Goal: Use online tool/utility: Utilize a website feature to perform a specific function

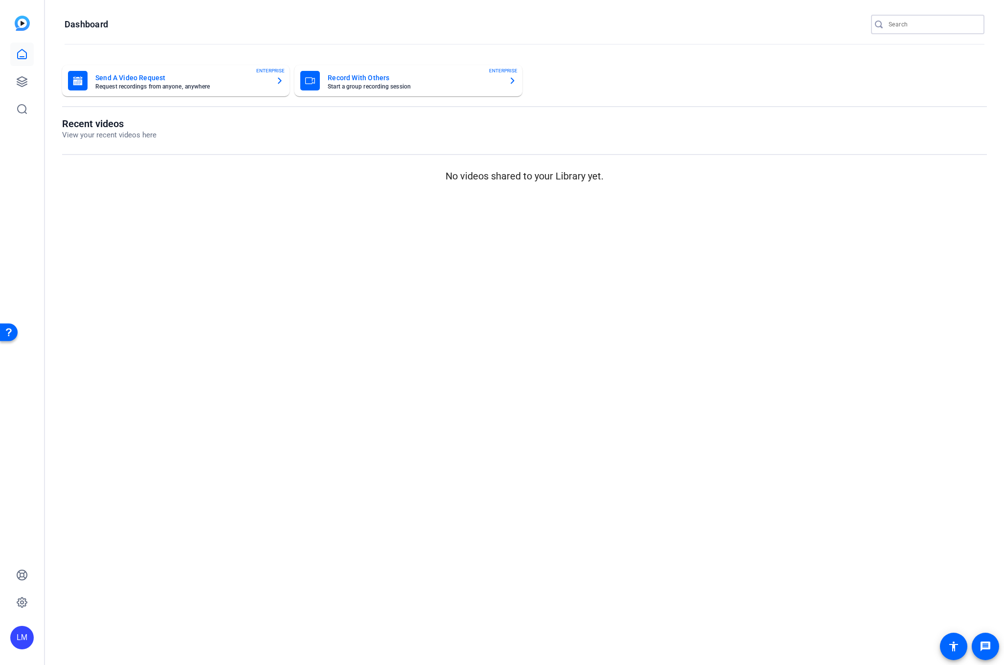
click at [938, 22] on input "Search" at bounding box center [933, 25] width 88 height 12
paste input "2508-10752-CS"
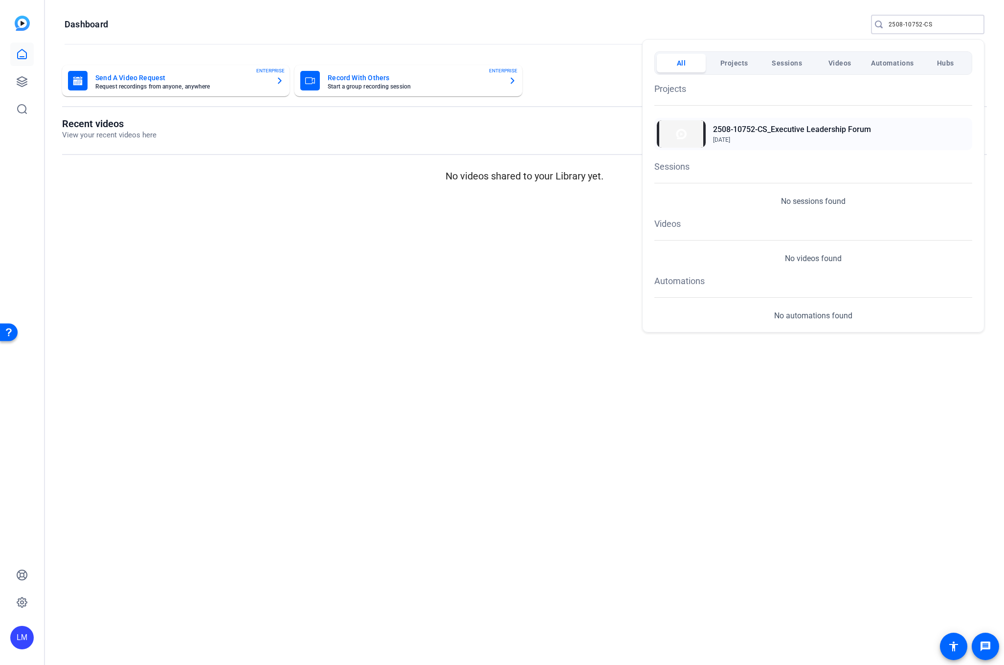
type input "2508-10752-CS"
click at [840, 127] on h2 "2508-10752-CS_Executive Leadership Forum" at bounding box center [792, 130] width 158 height 12
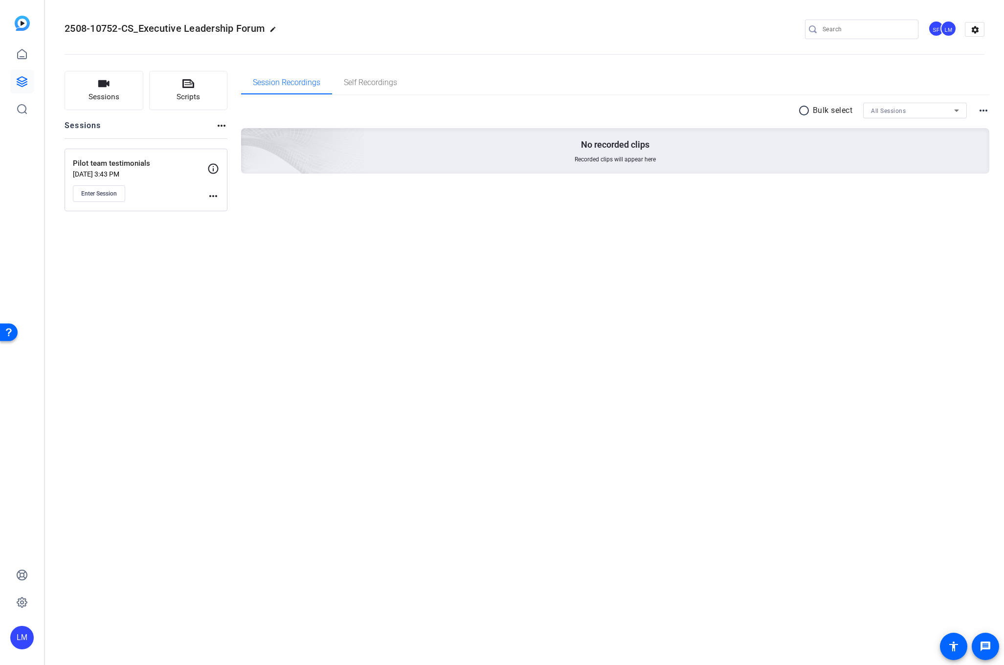
click at [210, 196] on mat-icon "more_horiz" at bounding box center [213, 196] width 12 height 12
click at [240, 211] on span "Edit Session" at bounding box center [237, 210] width 45 height 12
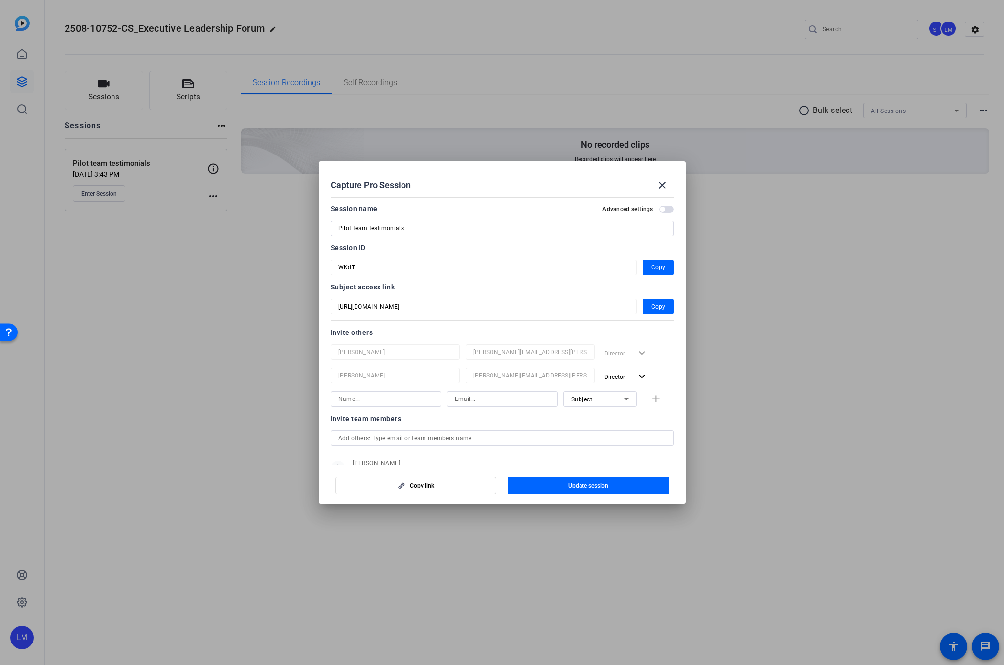
click at [167, 391] on div at bounding box center [502, 332] width 1004 height 665
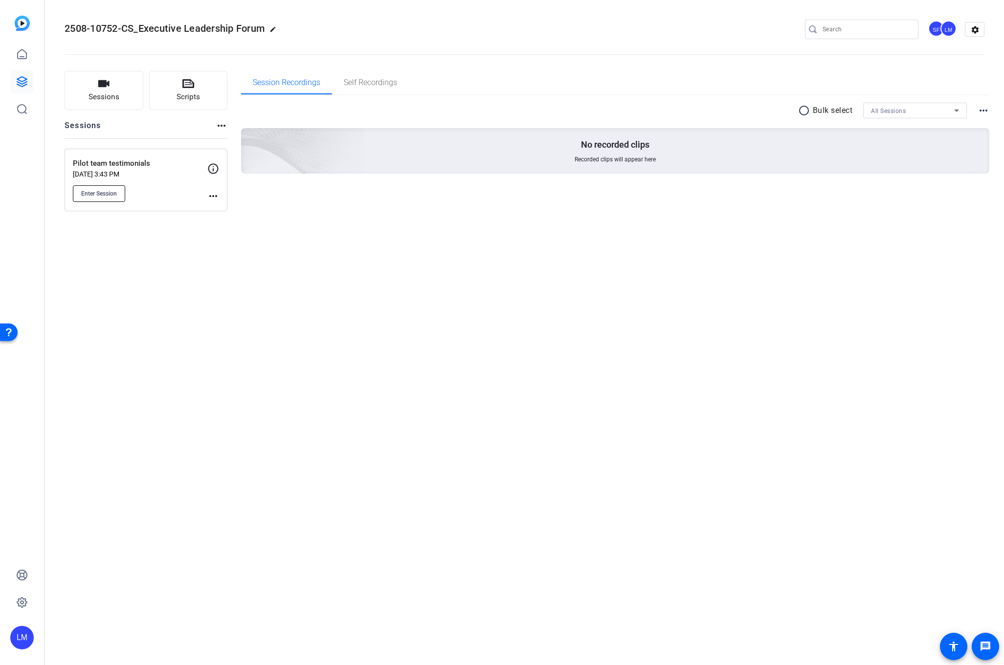
click at [94, 186] on button "Enter Session" at bounding box center [99, 193] width 52 height 17
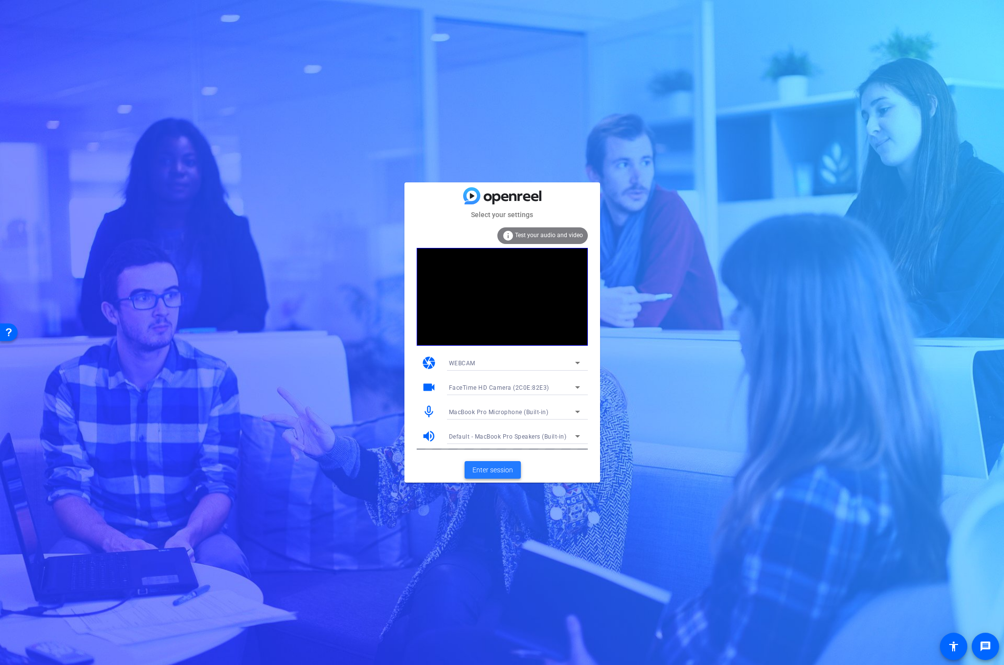
click at [484, 464] on span at bounding box center [493, 469] width 56 height 23
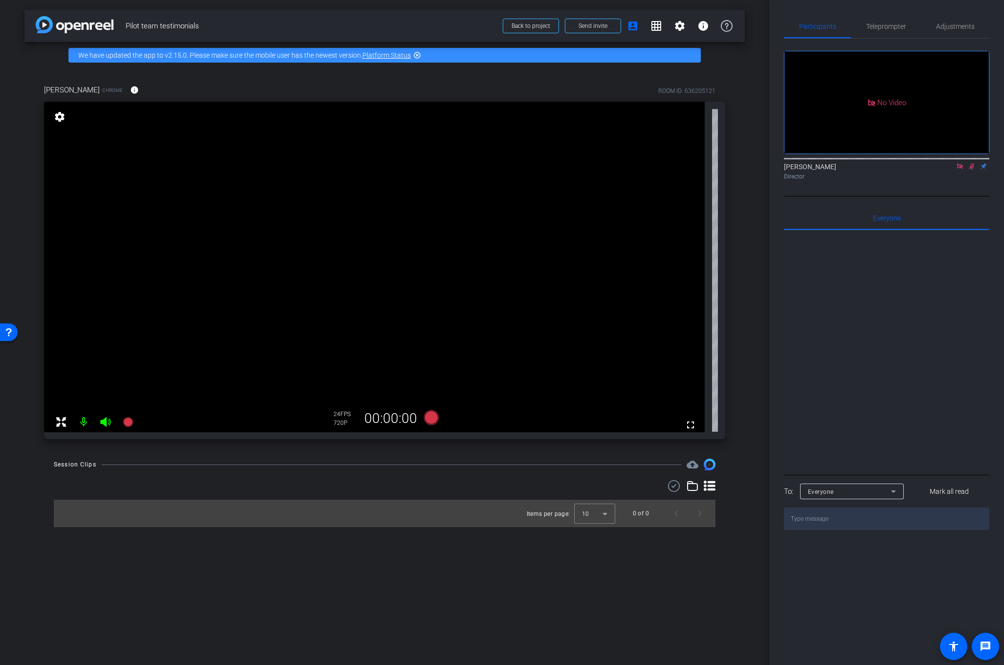
click at [972, 170] on icon at bounding box center [972, 166] width 8 height 7
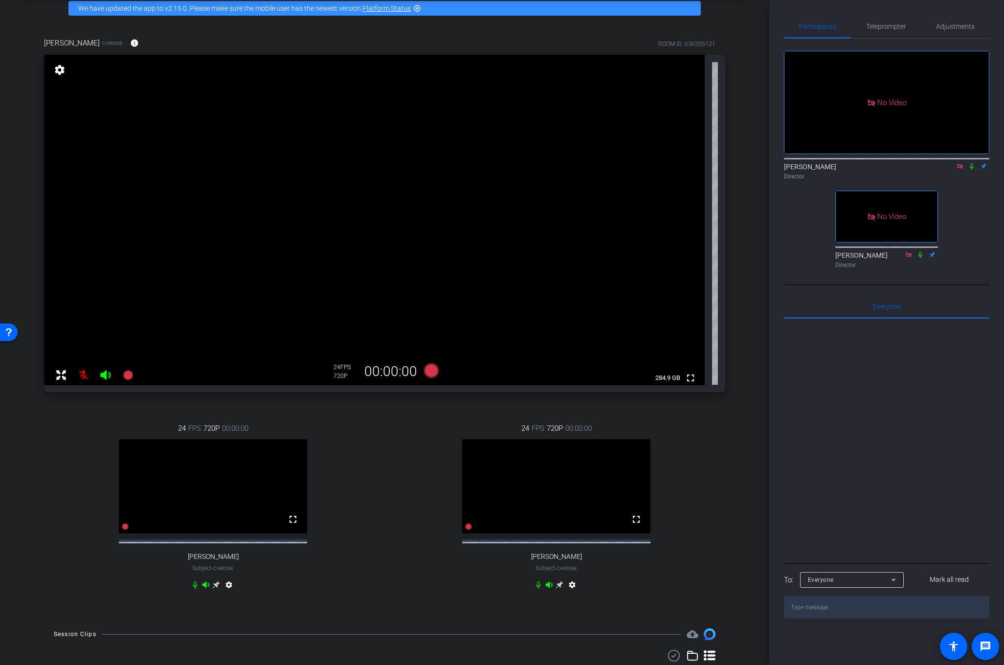
scroll to position [50, 0]
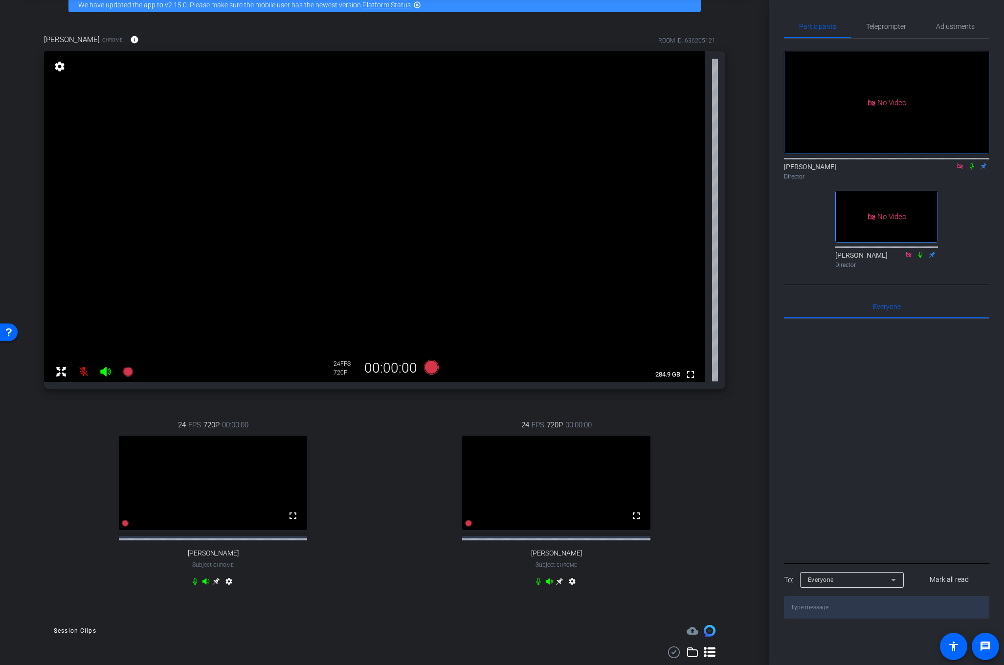
click at [571, 589] on mat-icon "settings" at bounding box center [572, 584] width 12 height 12
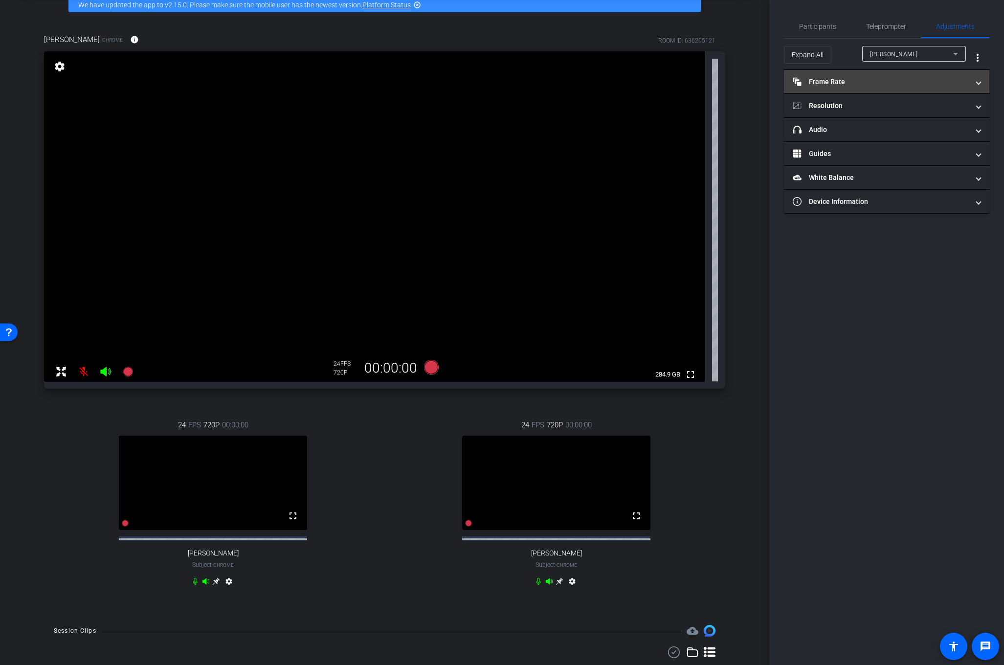
click at [936, 78] on mat-panel-title "Frame Rate Frame Rate" at bounding box center [881, 82] width 176 height 10
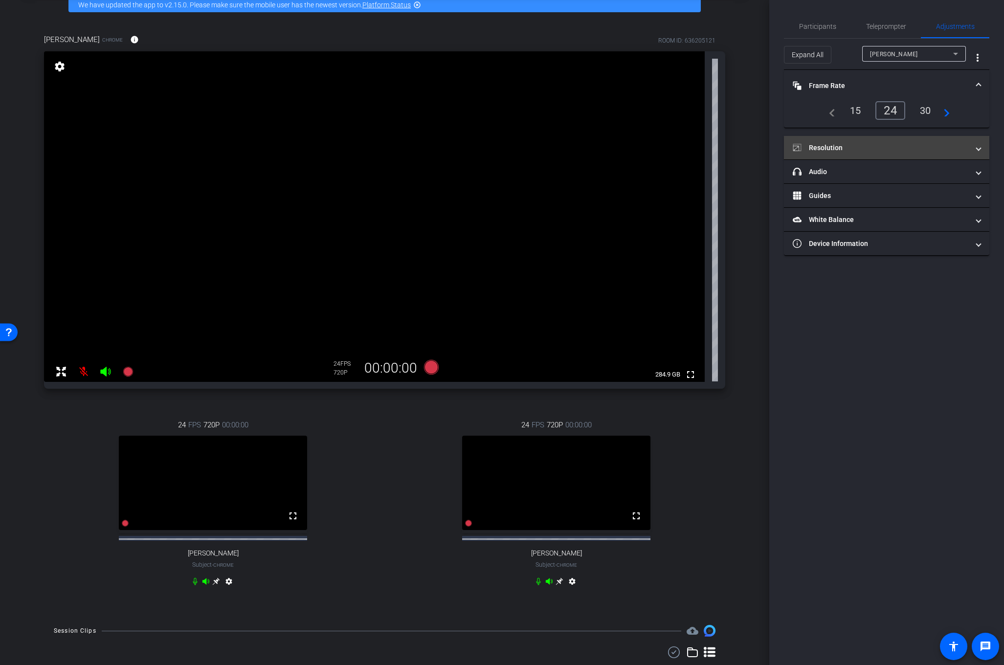
click at [918, 145] on mat-panel-title "Resolution" at bounding box center [881, 148] width 176 height 10
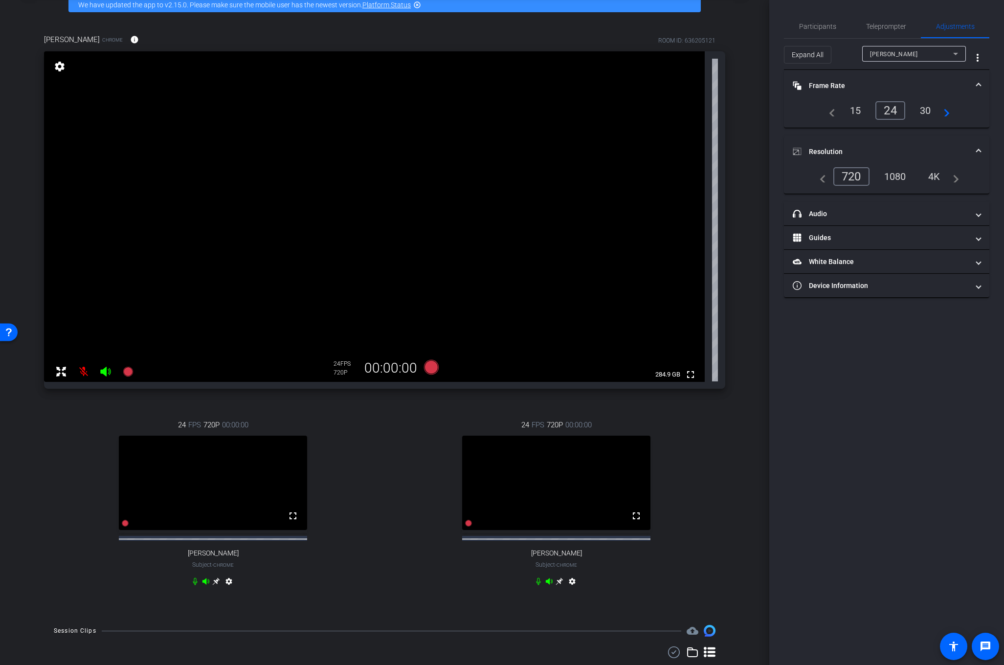
click at [927, 113] on div "30" at bounding box center [926, 110] width 26 height 17
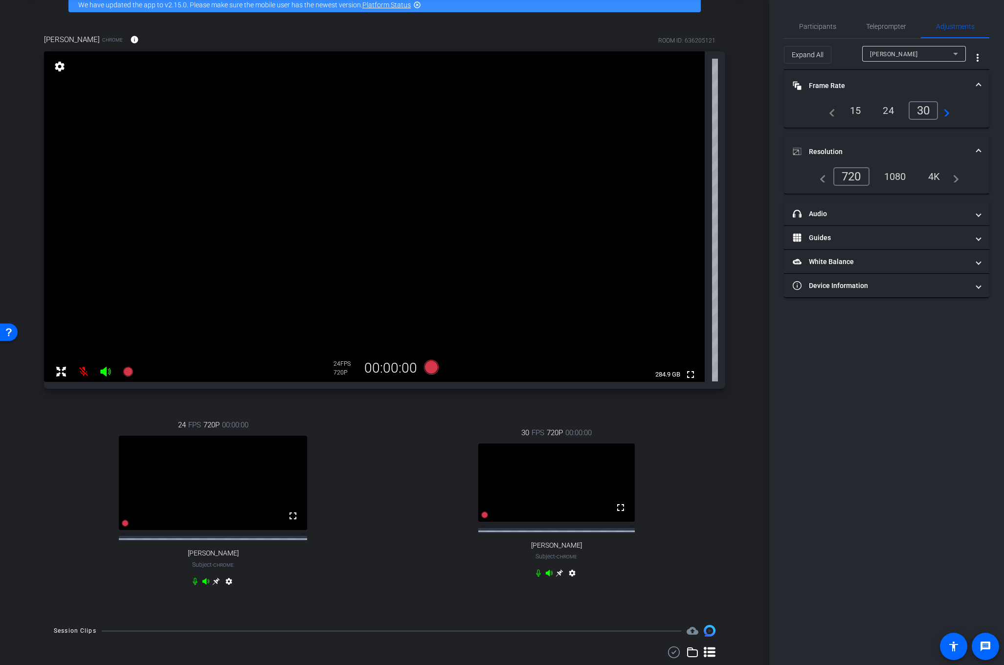
click at [895, 178] on div "1080" at bounding box center [895, 176] width 37 height 17
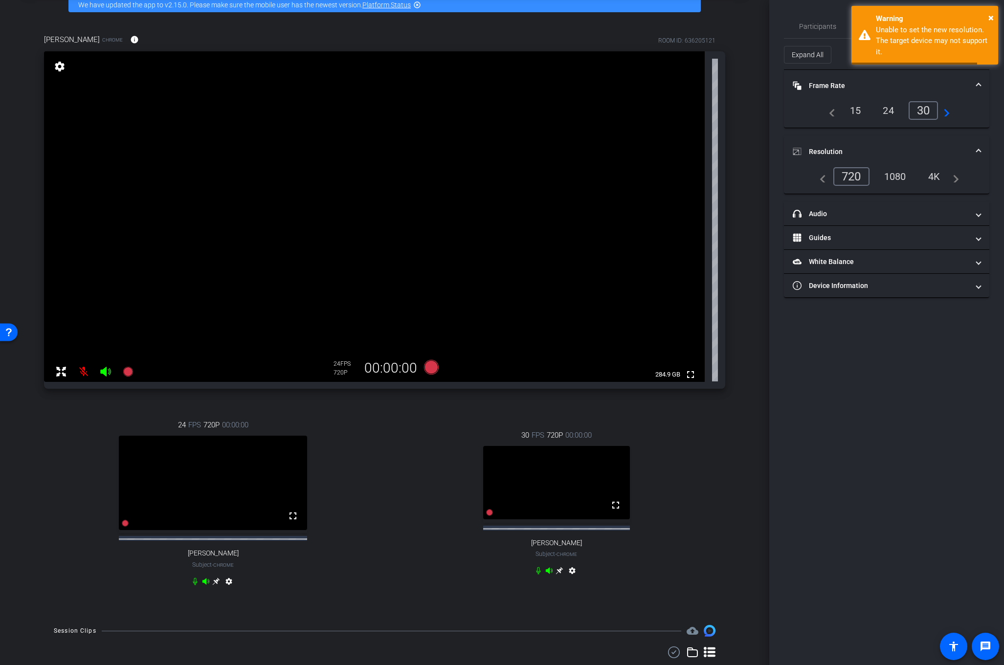
click at [363, 523] on div "24 FPS 720P 00:00:00 fullscreen [PERSON_NAME] Subject - Chrome settings" at bounding box center [213, 504] width 338 height 202
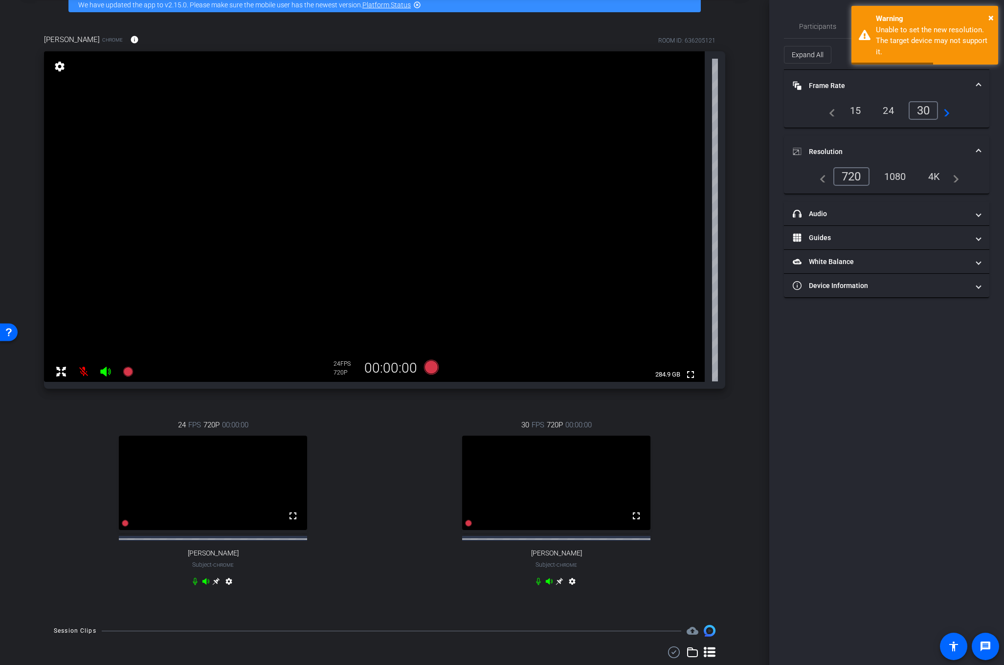
click at [229, 589] on mat-icon "settings" at bounding box center [229, 584] width 12 height 12
click at [925, 112] on div "30" at bounding box center [926, 110] width 26 height 17
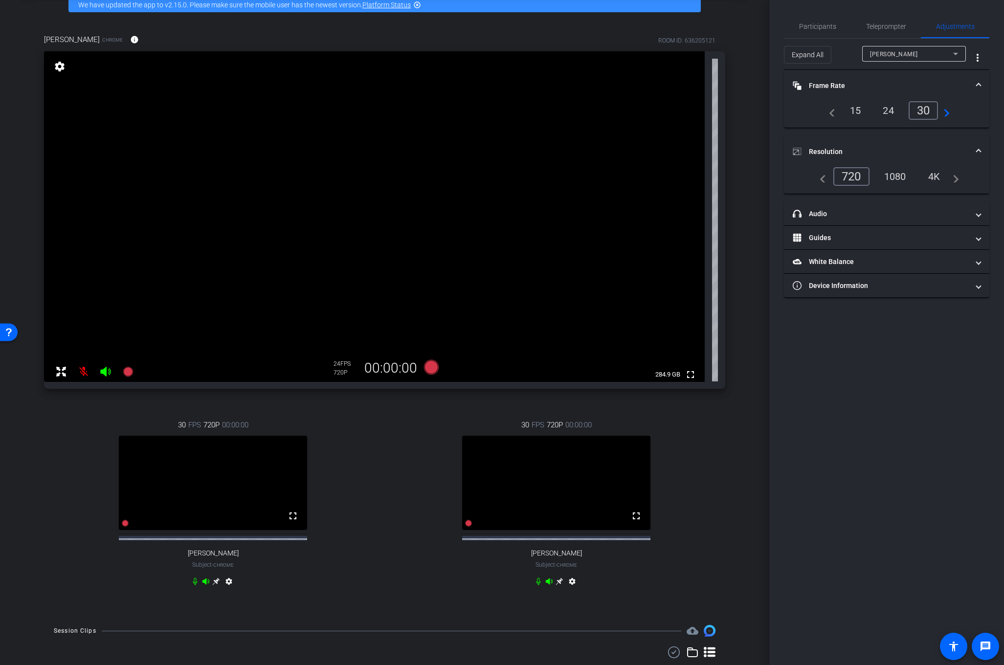
click at [893, 179] on div "1080" at bounding box center [895, 176] width 37 height 17
click at [57, 66] on mat-icon "settings" at bounding box center [60, 67] width 14 height 12
click at [929, 105] on div "30" at bounding box center [926, 110] width 26 height 17
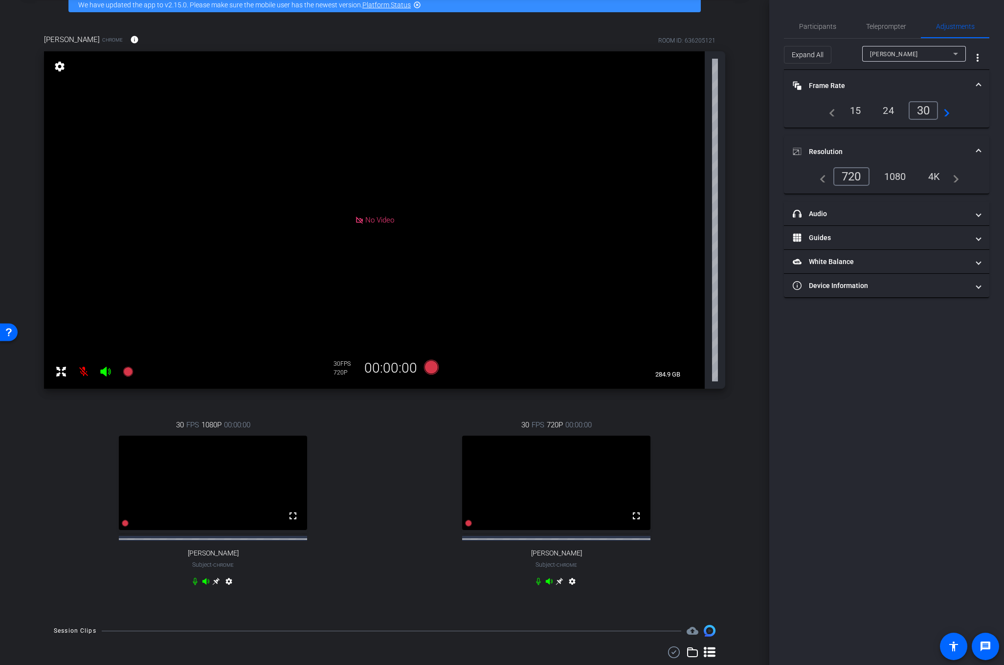
scroll to position [0, 0]
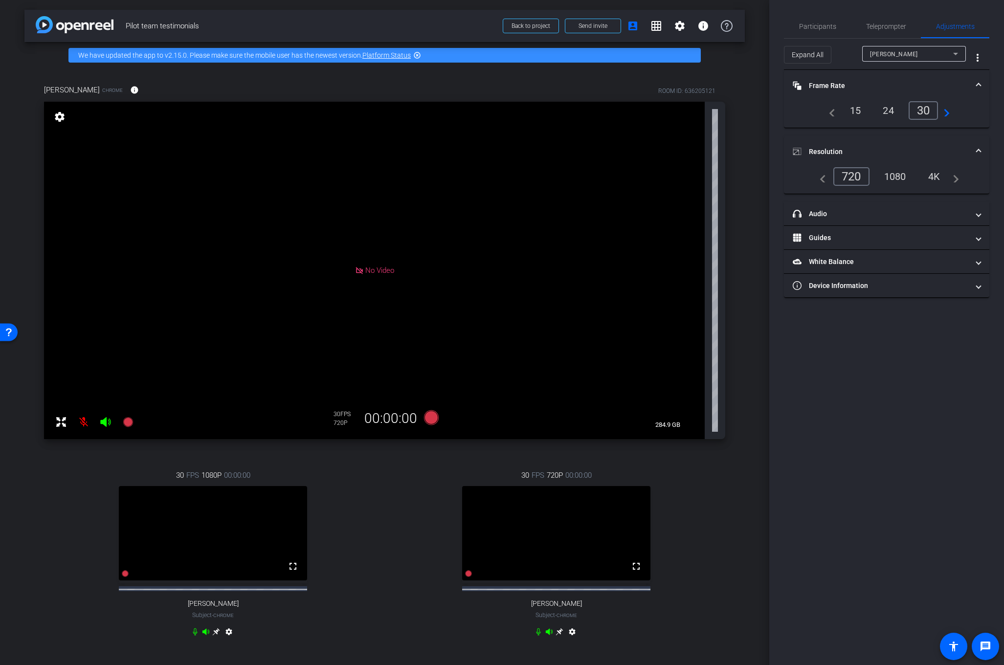
click at [890, 177] on div "1080" at bounding box center [895, 176] width 37 height 17
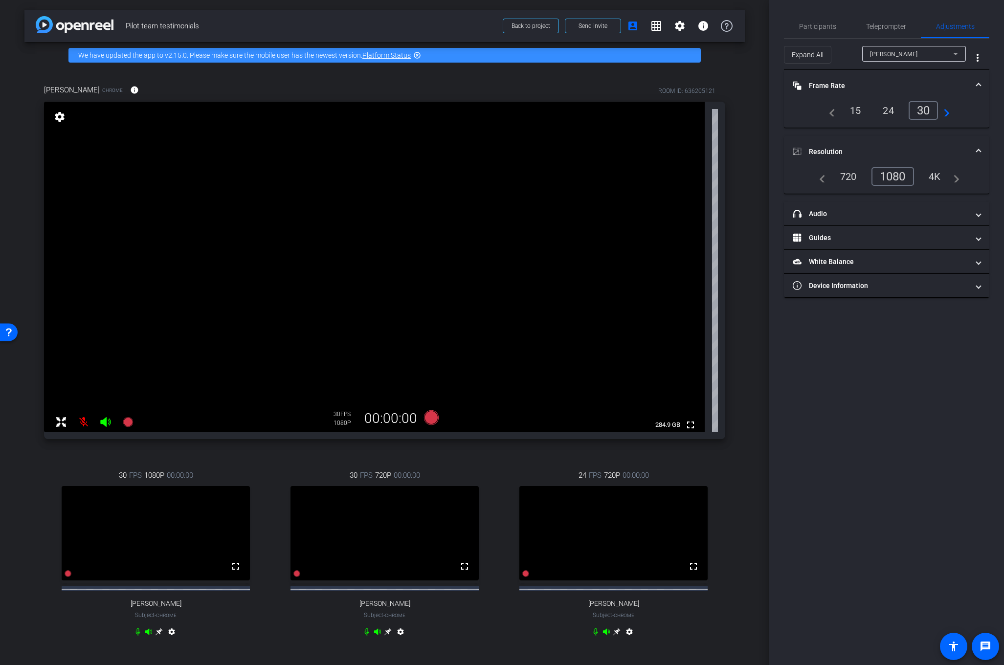
click at [631, 640] on mat-icon "settings" at bounding box center [630, 634] width 12 height 12
type input "11000"
click at [928, 113] on div "30" at bounding box center [926, 110] width 26 height 17
click at [897, 178] on div "1080" at bounding box center [895, 176] width 37 height 17
click at [618, 636] on icon at bounding box center [617, 632] width 8 height 8
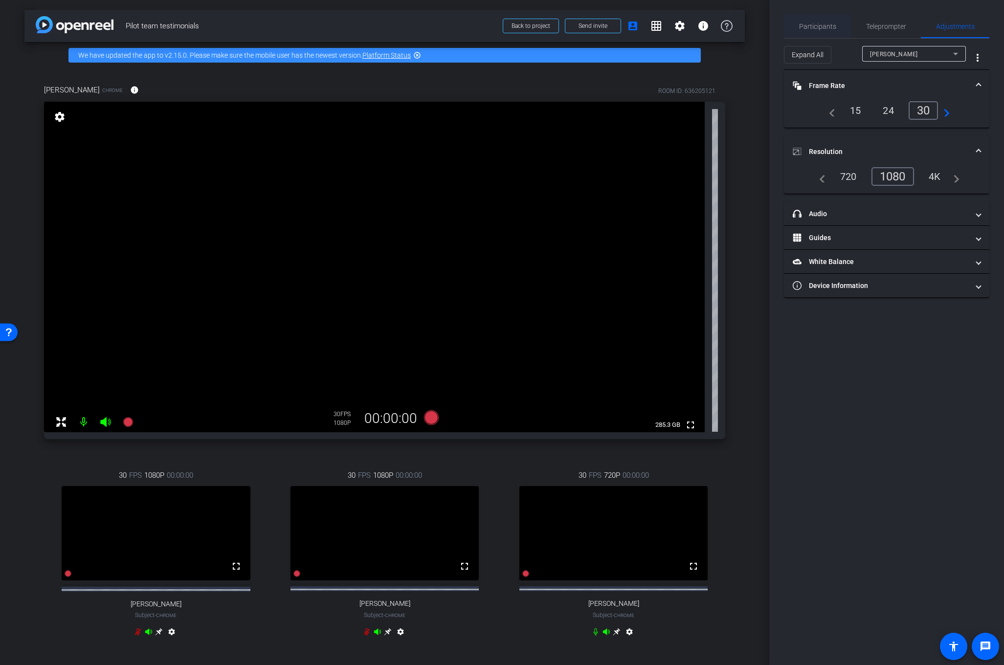
click at [820, 29] on span "Participants" at bounding box center [817, 26] width 37 height 7
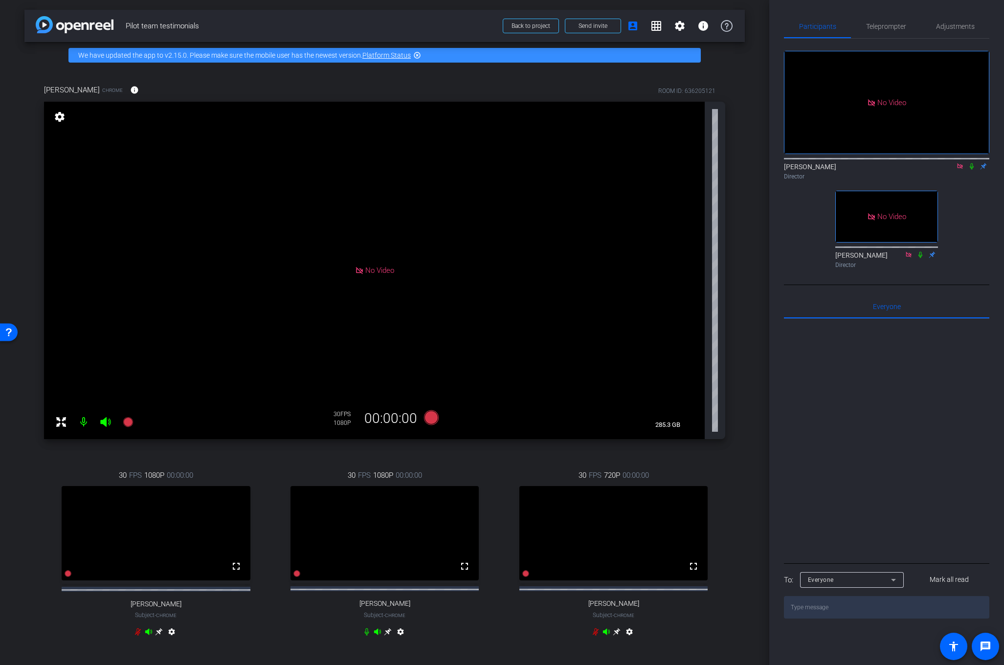
click at [975, 163] on icon at bounding box center [972, 166] width 8 height 7
click at [969, 163] on icon at bounding box center [971, 166] width 5 height 6
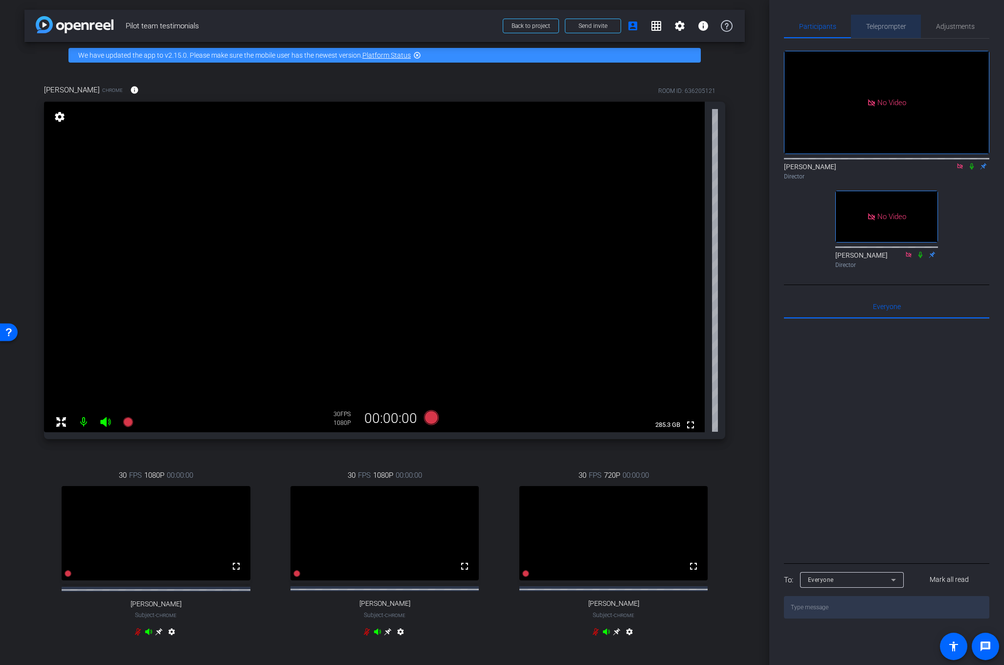
click at [886, 27] on span "Teleprompter" at bounding box center [886, 26] width 40 height 7
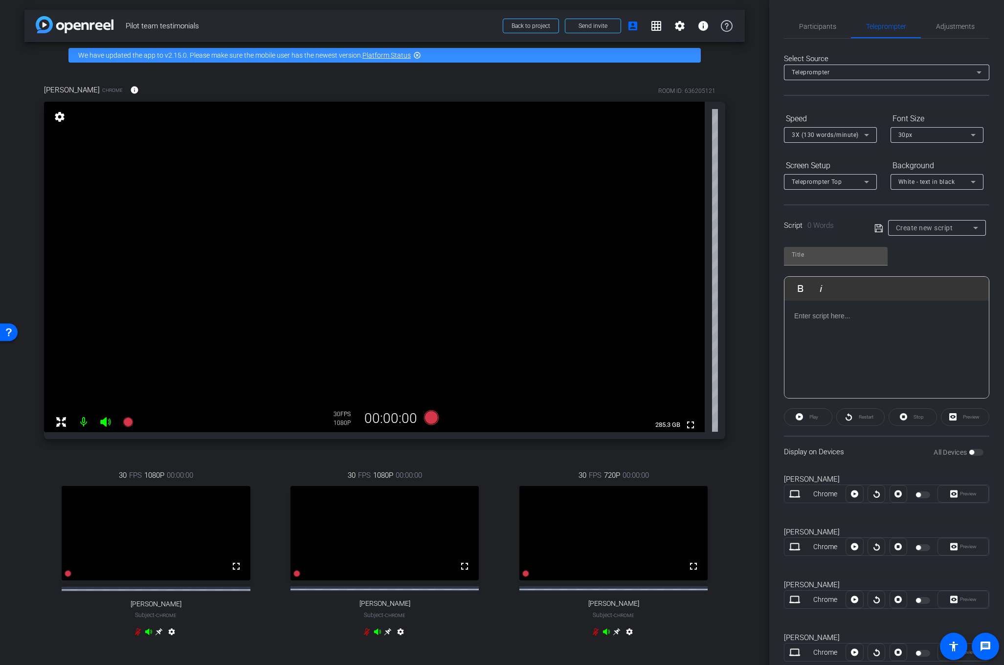
click at [970, 231] on icon at bounding box center [976, 228] width 12 height 12
click at [834, 209] on div at bounding box center [502, 332] width 1004 height 665
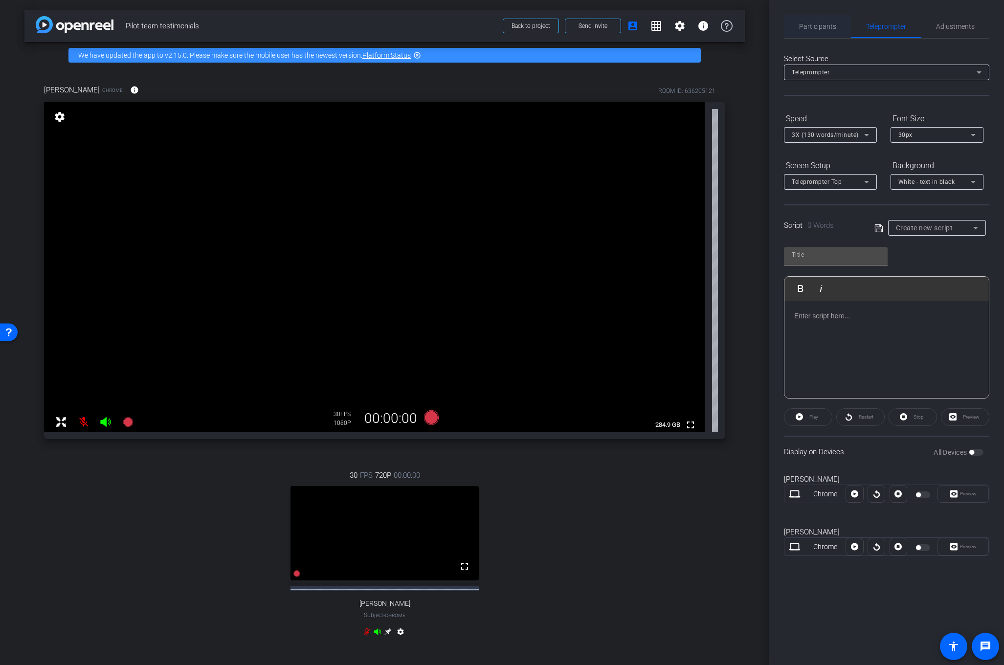
click at [813, 27] on span "Participants" at bounding box center [817, 26] width 37 height 7
